Goal: Check status: Check status

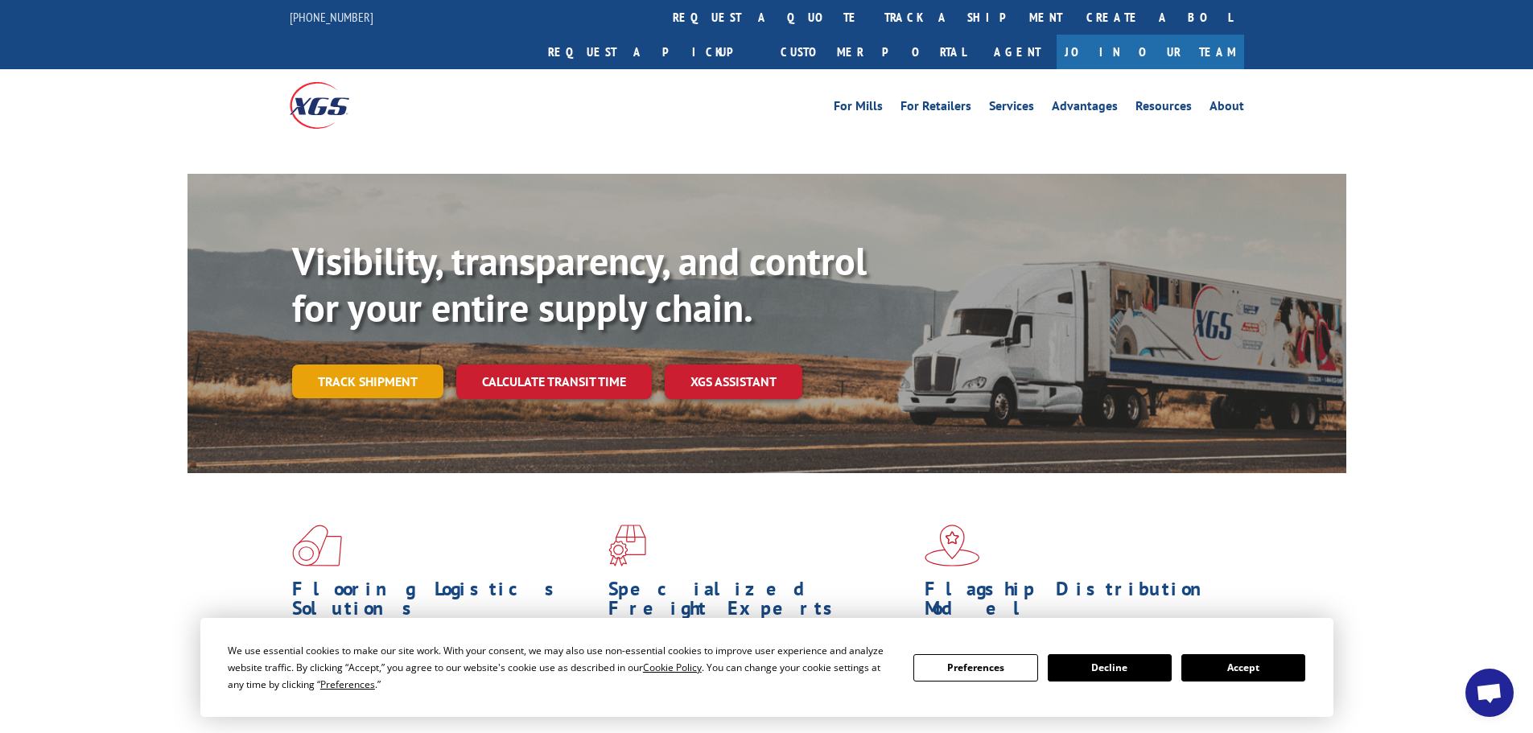
click at [369, 364] on link "Track shipment" at bounding box center [367, 381] width 151 height 34
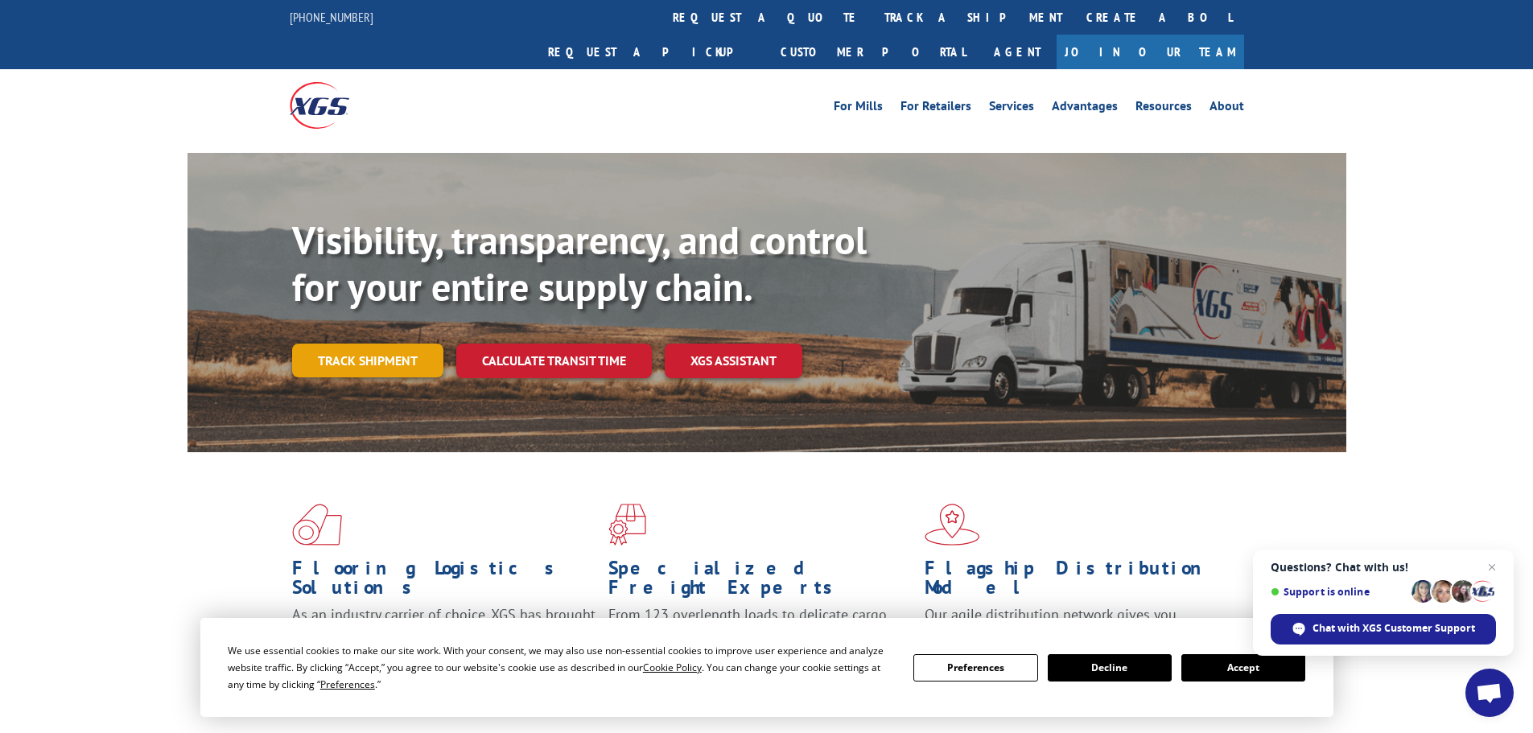
click at [398, 344] on link "Track shipment" at bounding box center [367, 361] width 151 height 34
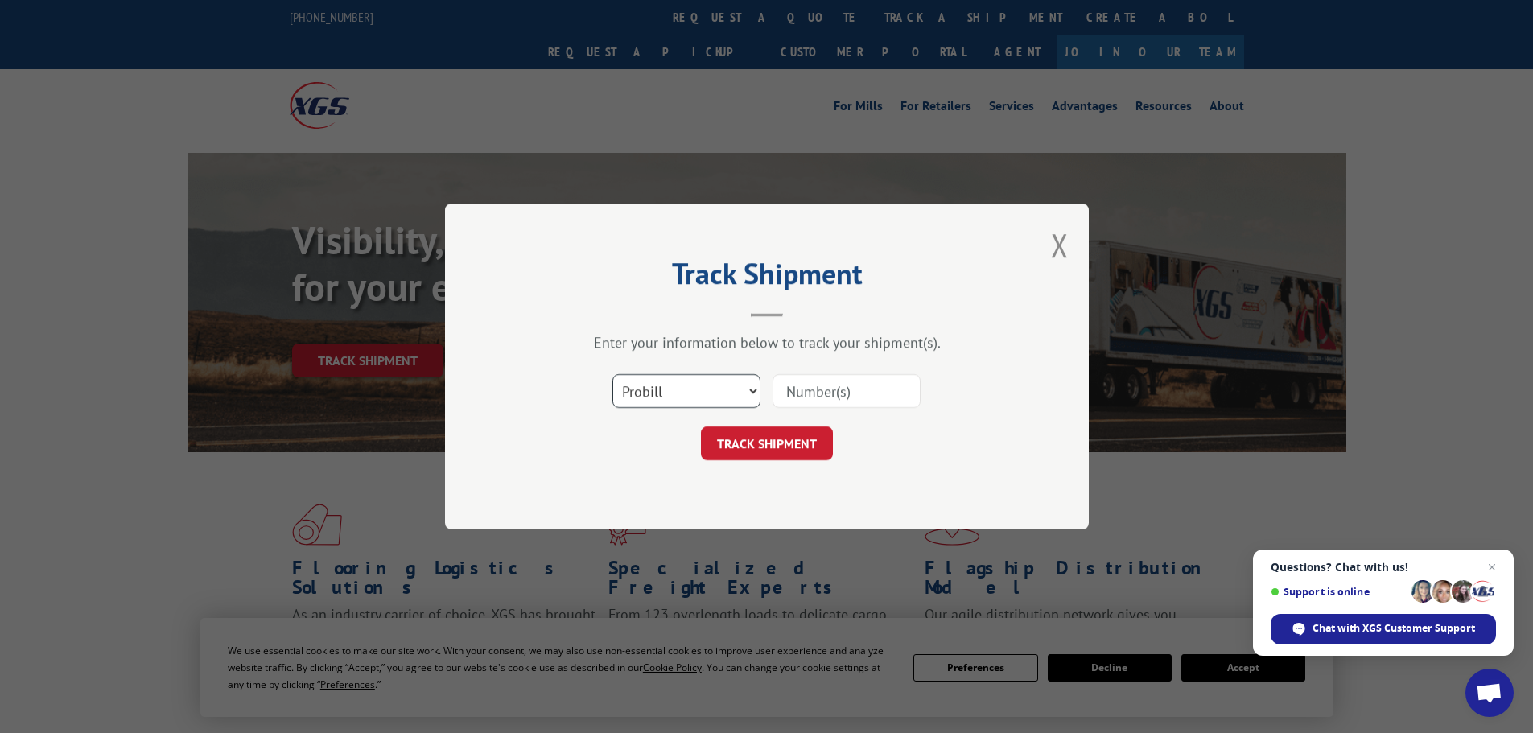
click at [670, 381] on select "Select category... Probill BOL PO" at bounding box center [686, 391] width 148 height 34
select select "bol"
click at [612, 374] on select "Select category... Probill BOL PO" at bounding box center [686, 391] width 148 height 34
click at [826, 386] on input at bounding box center [846, 391] width 148 height 34
type input "5284594"
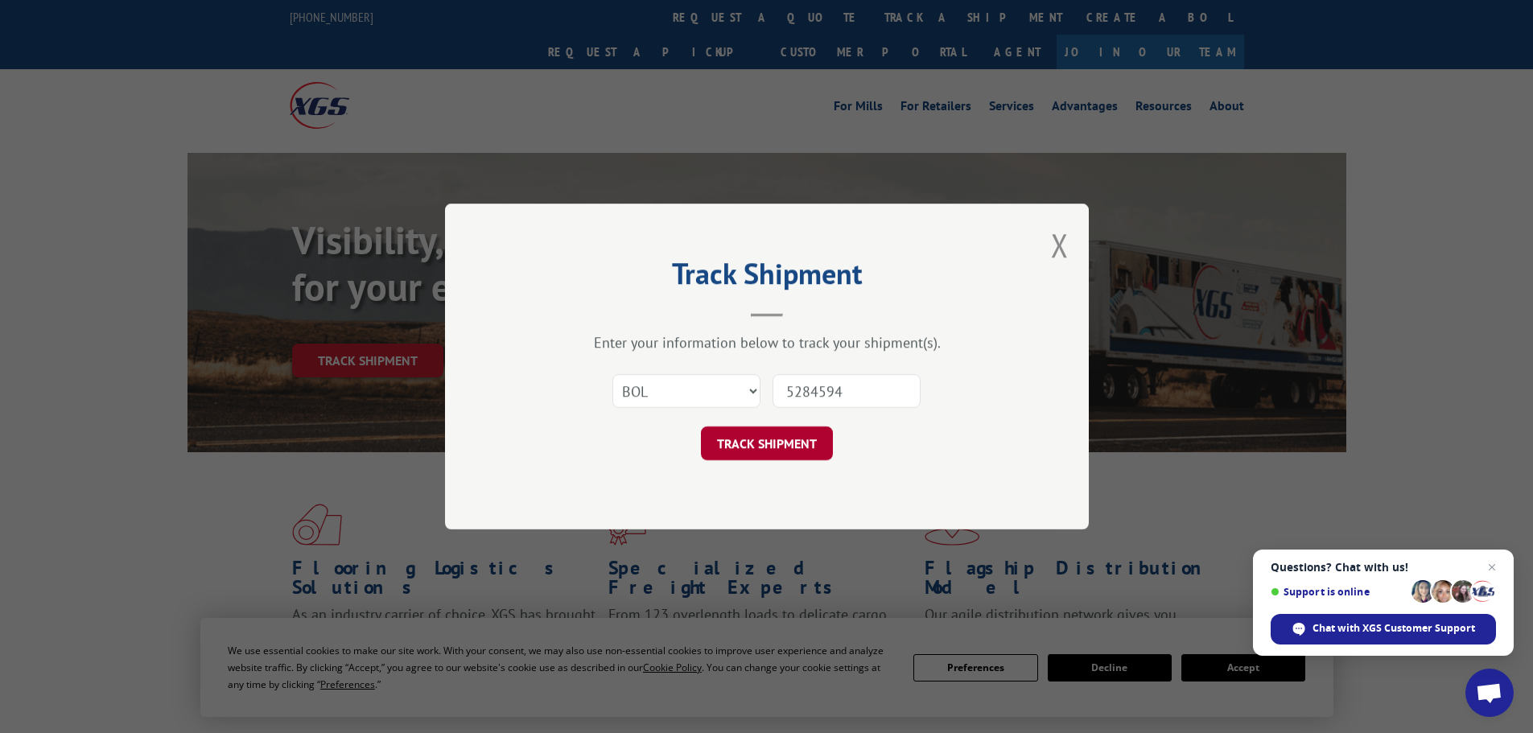
click at [772, 438] on button "TRACK SHIPMENT" at bounding box center [767, 443] width 132 height 34
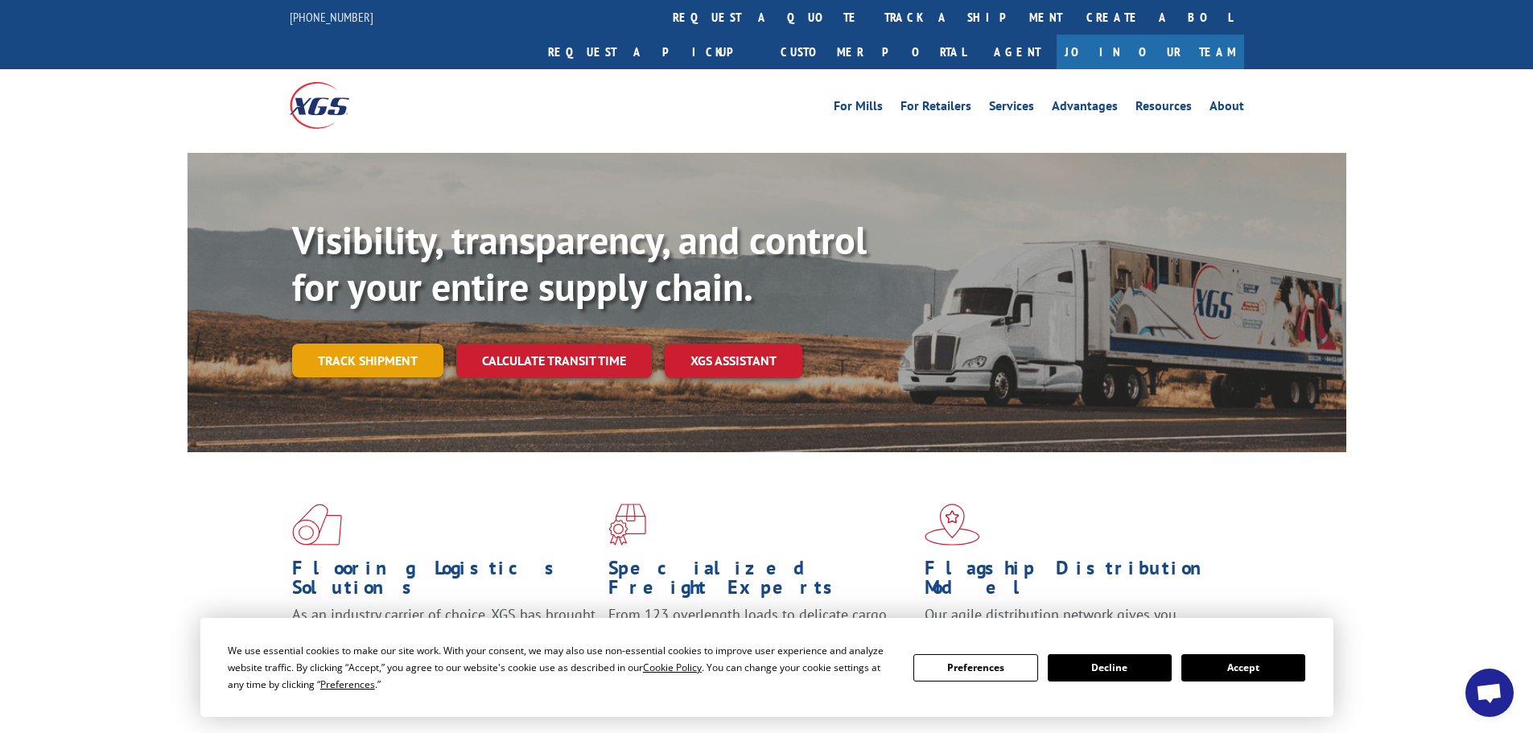
click at [355, 344] on link "Track shipment" at bounding box center [367, 361] width 151 height 34
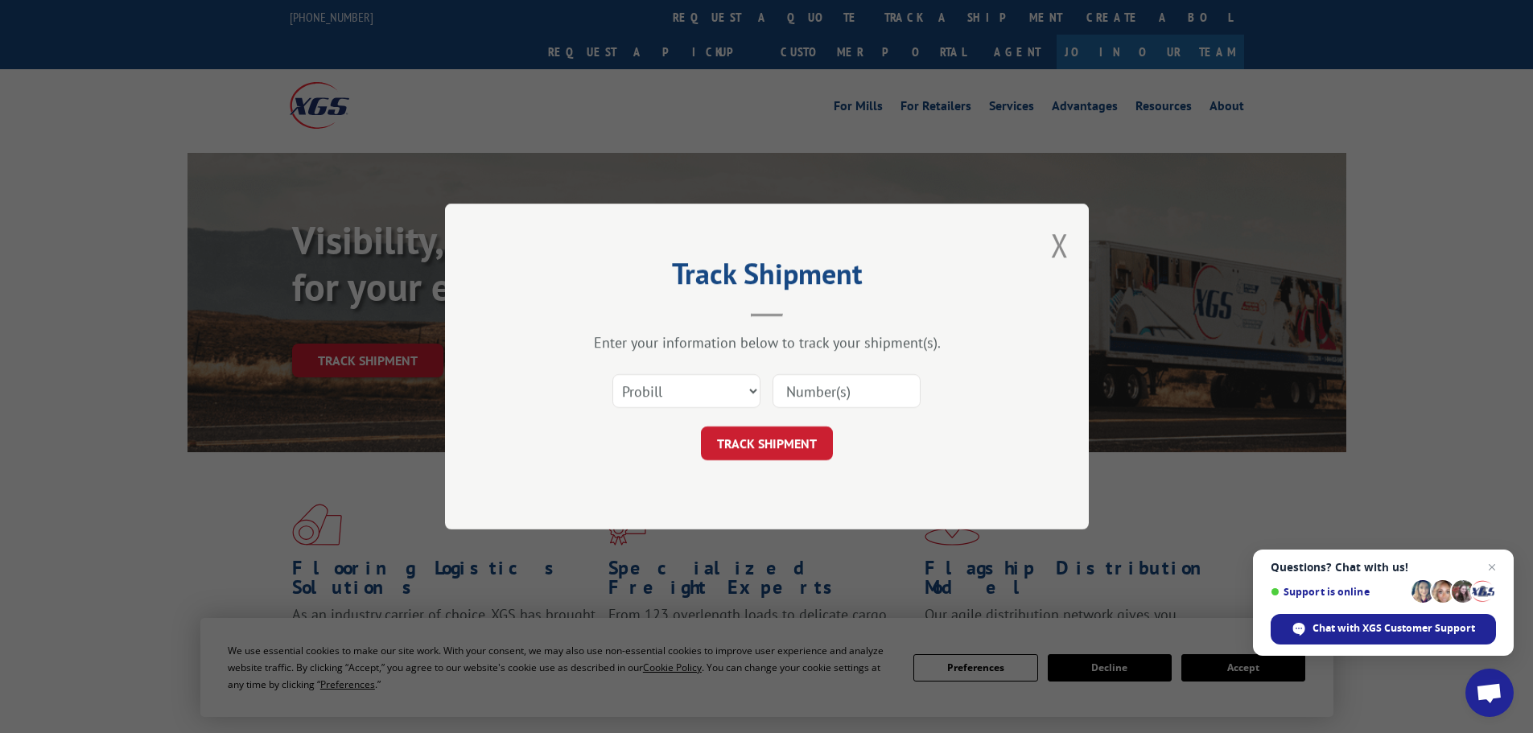
click at [846, 381] on input at bounding box center [846, 391] width 148 height 34
paste input "17472612"
type input "17472612"
click at [794, 447] on button "TRACK SHIPMENT" at bounding box center [767, 443] width 132 height 34
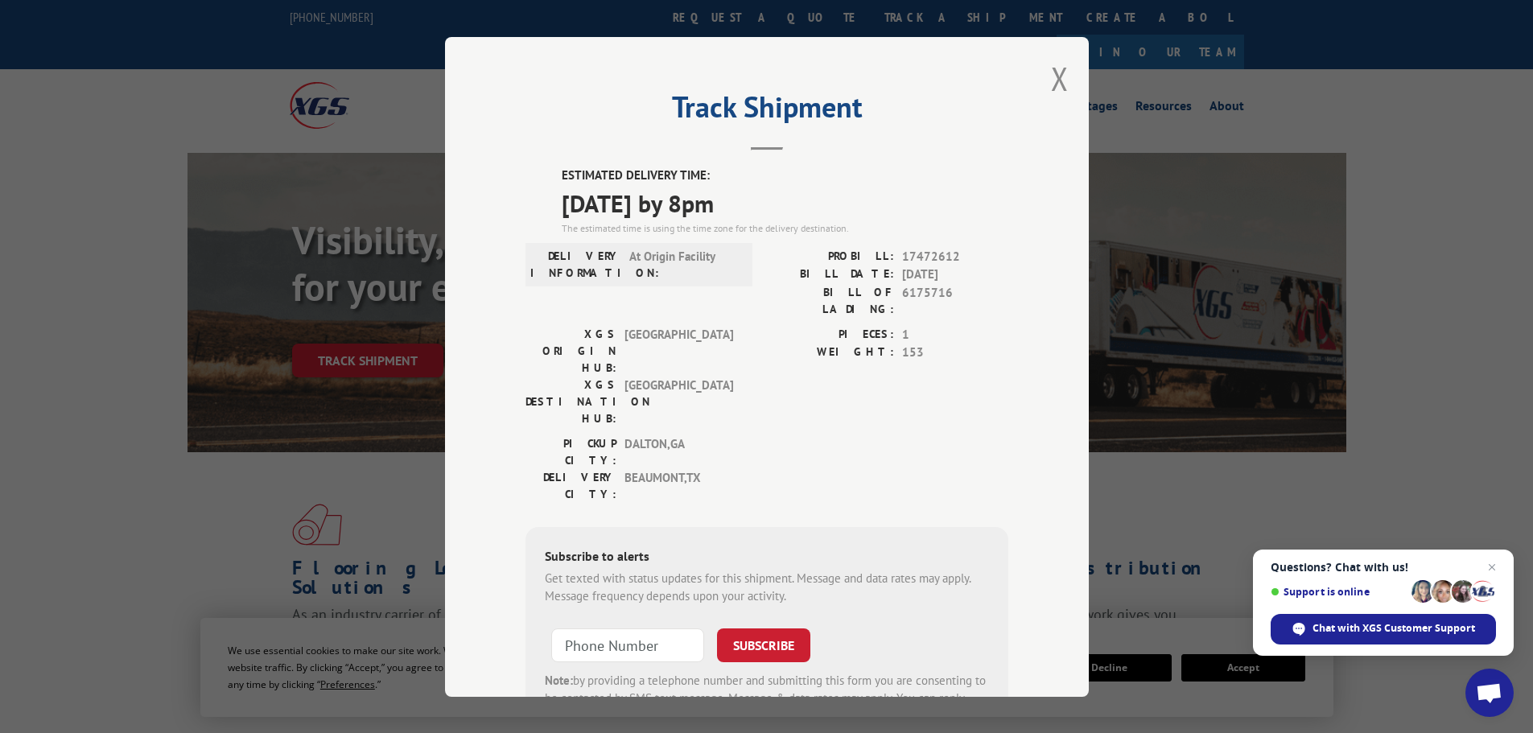
click at [1044, 88] on div "Track Shipment ESTIMATED DELIVERY TIME: 09/16/2025 by 8pm The estimated time is…" at bounding box center [767, 367] width 644 height 660
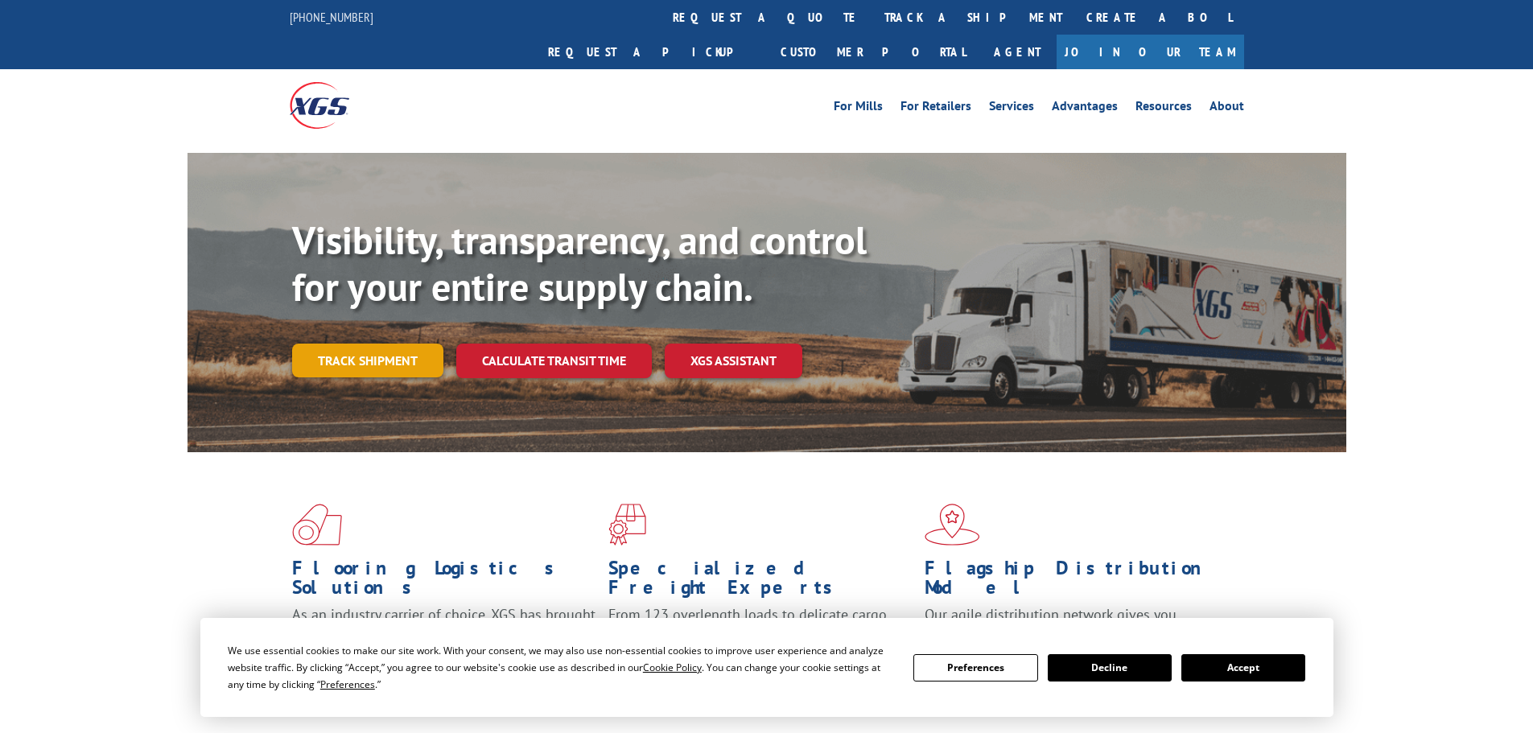
click at [383, 344] on link "Track shipment" at bounding box center [367, 361] width 151 height 34
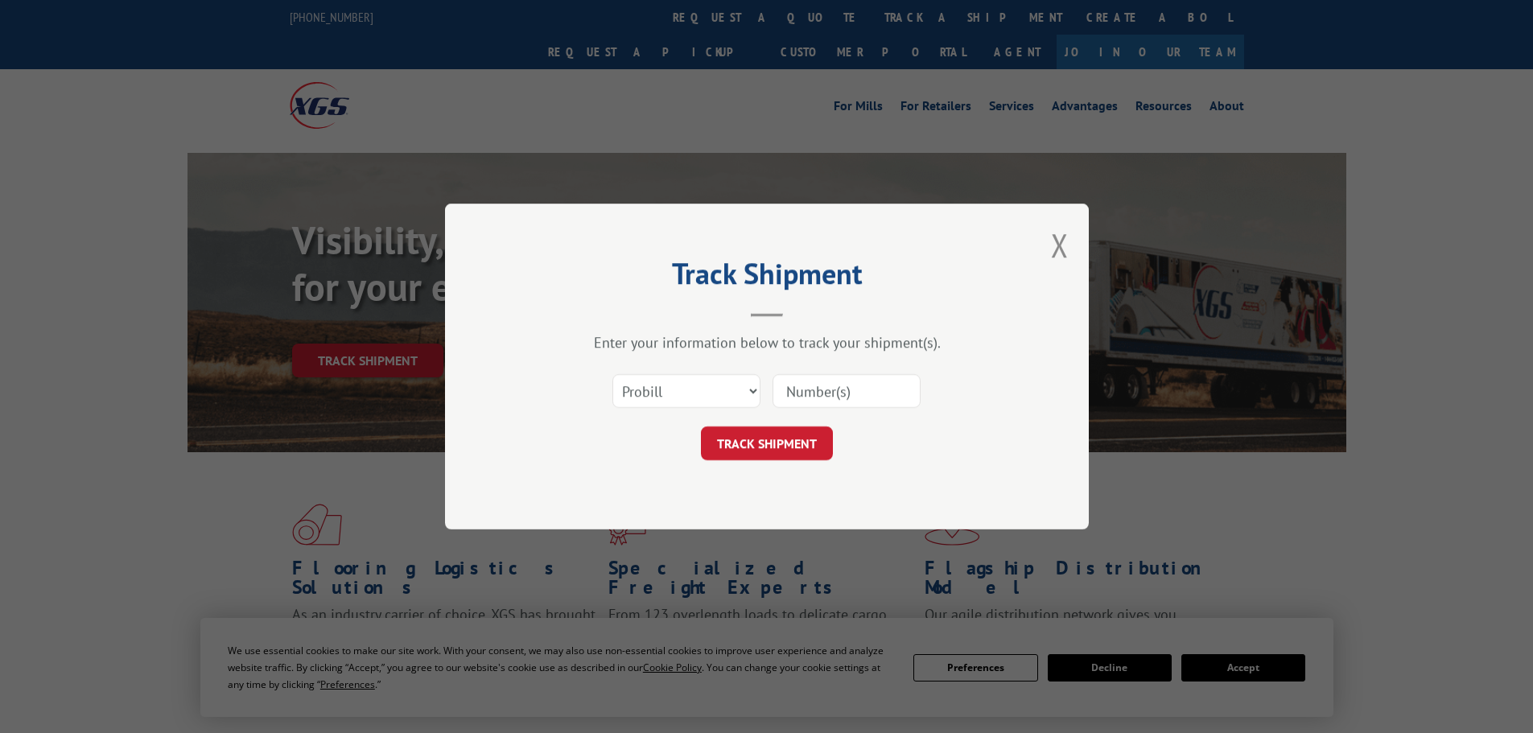
paste input "17472438"
type input "17472438"
click at [779, 443] on button "TRACK SHIPMENT" at bounding box center [767, 443] width 132 height 34
